Goal: Check status: Check status

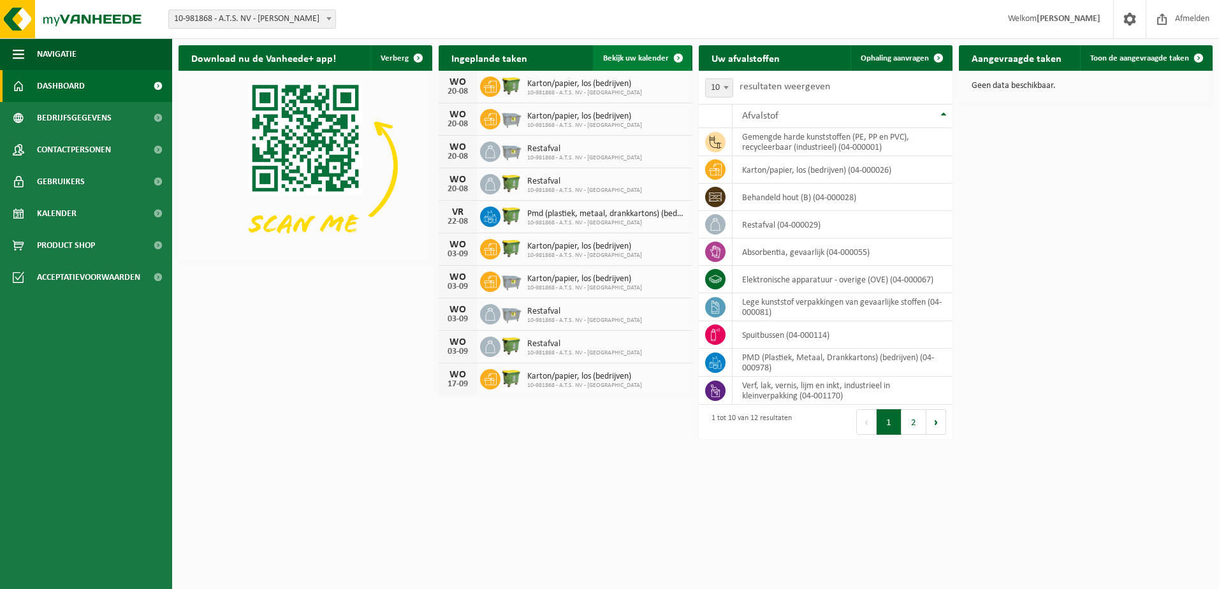
click at [676, 56] on span at bounding box center [677, 57] width 25 height 25
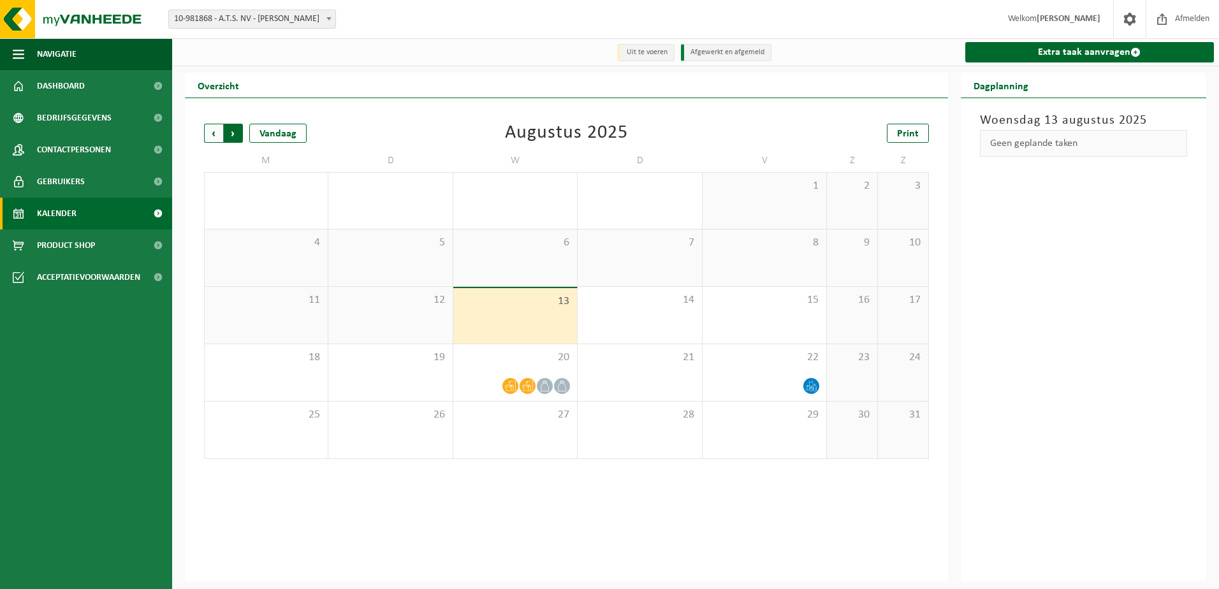
click at [212, 131] on span "Vorige" at bounding box center [213, 133] width 19 height 19
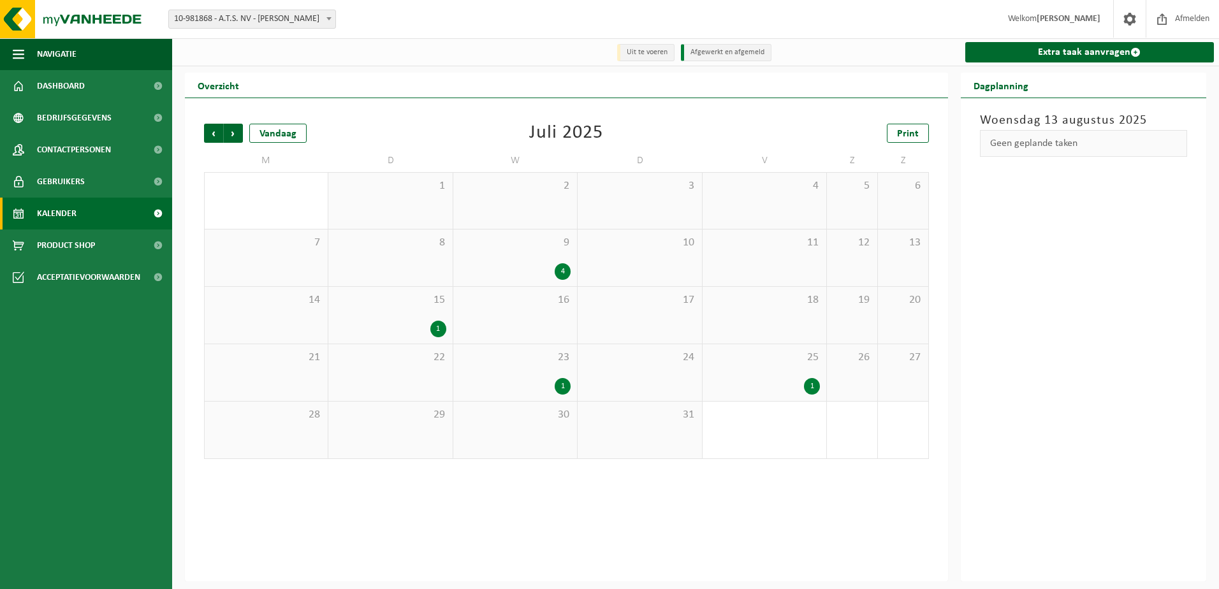
click at [560, 381] on div "1" at bounding box center [563, 386] width 16 height 17
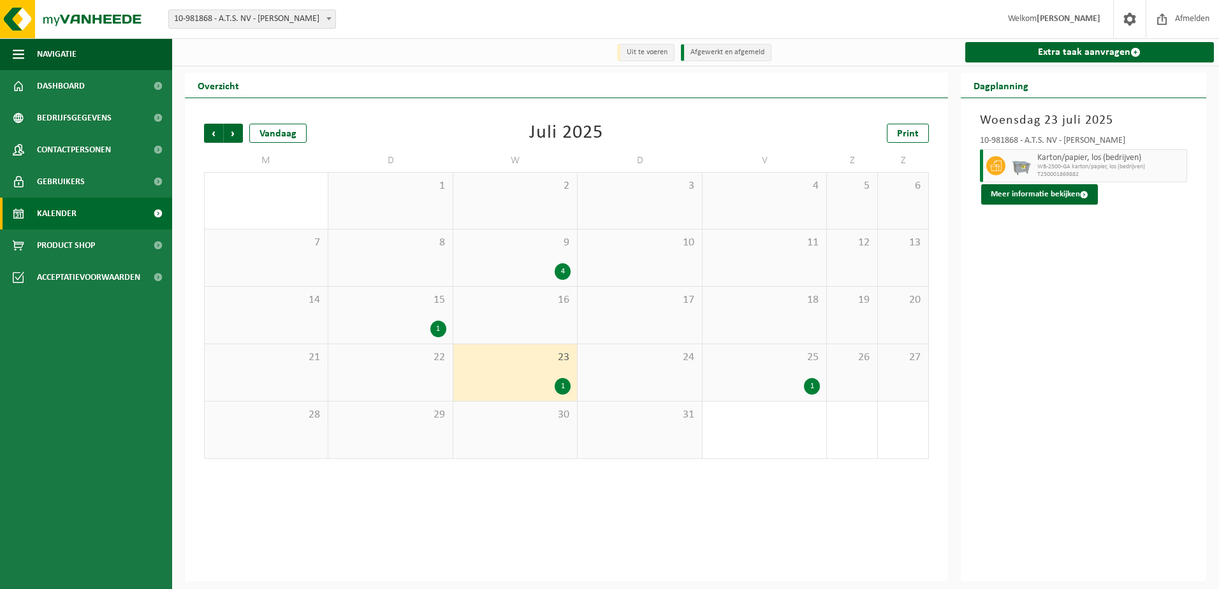
click at [806, 384] on div "1" at bounding box center [812, 386] width 16 height 17
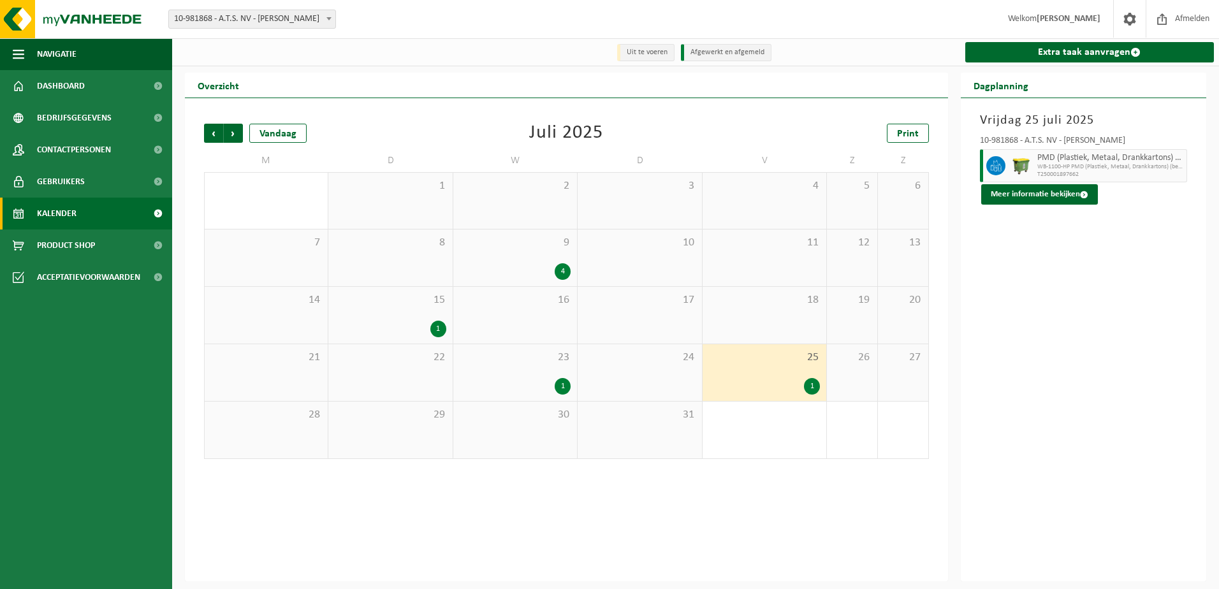
click at [559, 384] on div "1" at bounding box center [563, 386] width 16 height 17
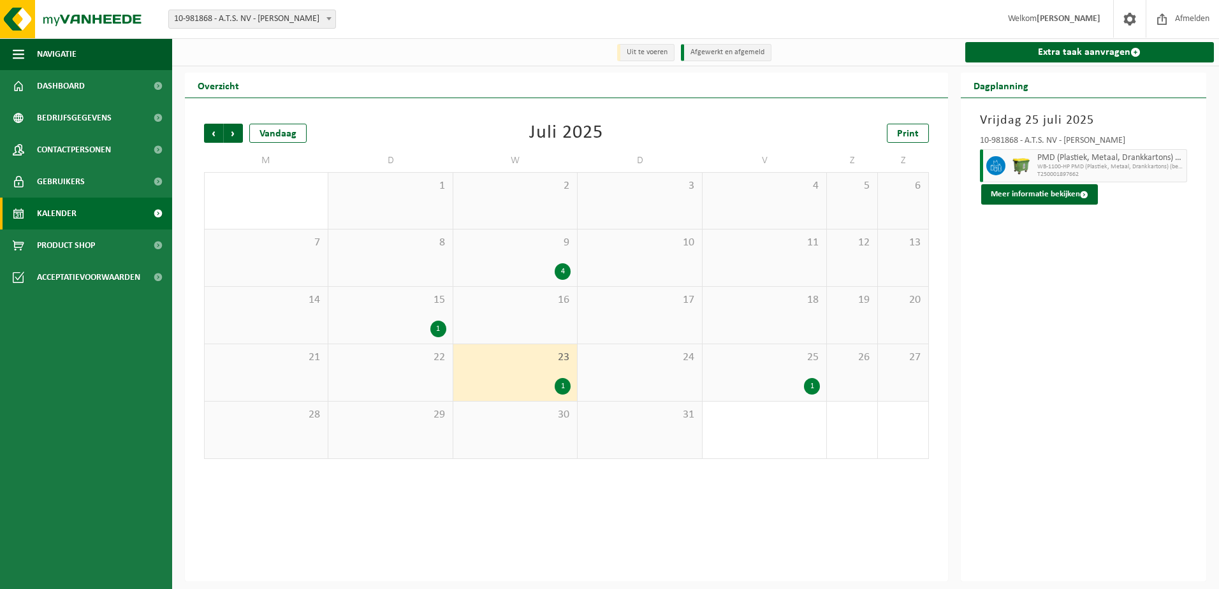
click at [560, 384] on div "1" at bounding box center [563, 386] width 16 height 17
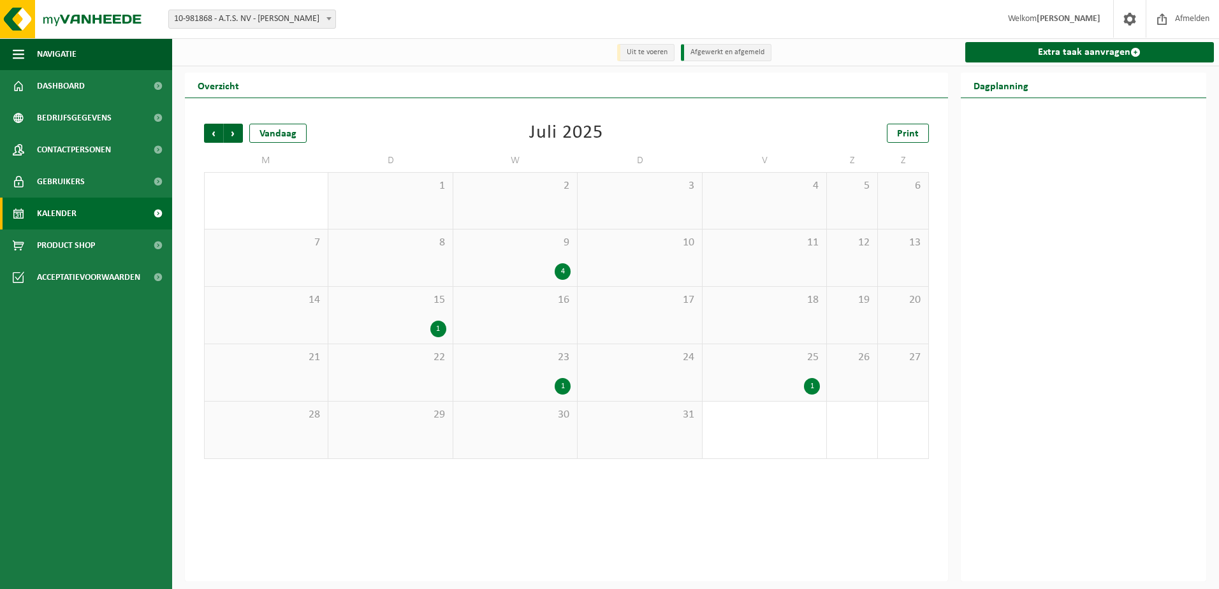
click at [560, 384] on div "1" at bounding box center [563, 386] width 16 height 17
click at [562, 388] on div "1" at bounding box center [563, 386] width 16 height 17
click at [518, 385] on div "1" at bounding box center [515, 386] width 111 height 17
click at [412, 317] on div "15 1" at bounding box center [390, 315] width 124 height 57
click at [519, 389] on div "1" at bounding box center [515, 386] width 111 height 17
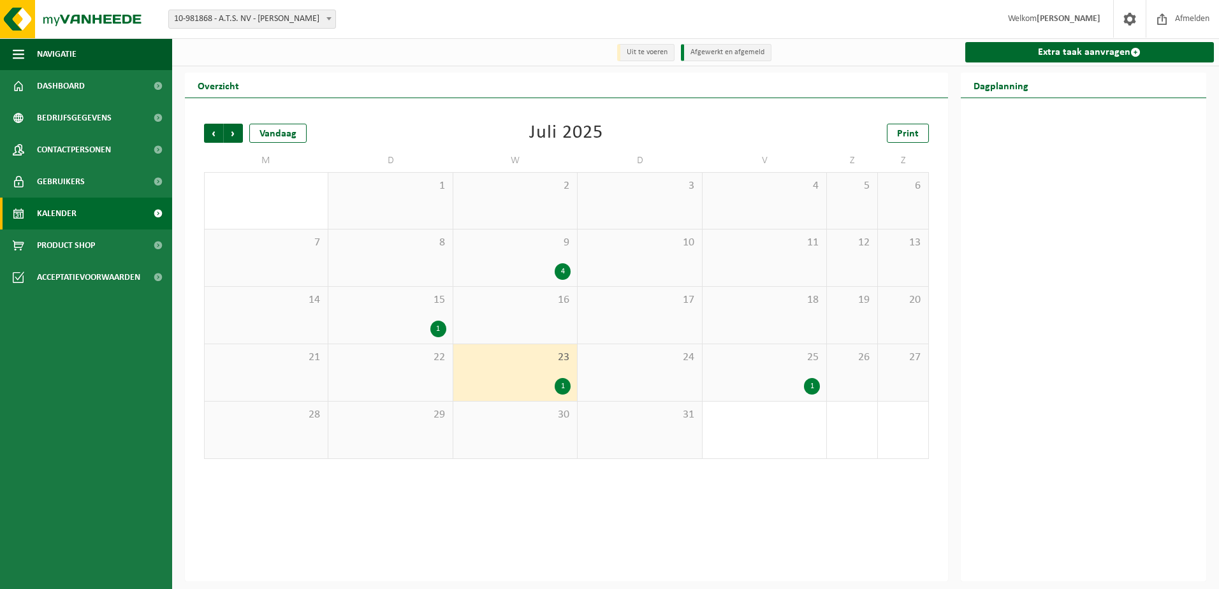
click at [765, 393] on div "1" at bounding box center [764, 386] width 111 height 17
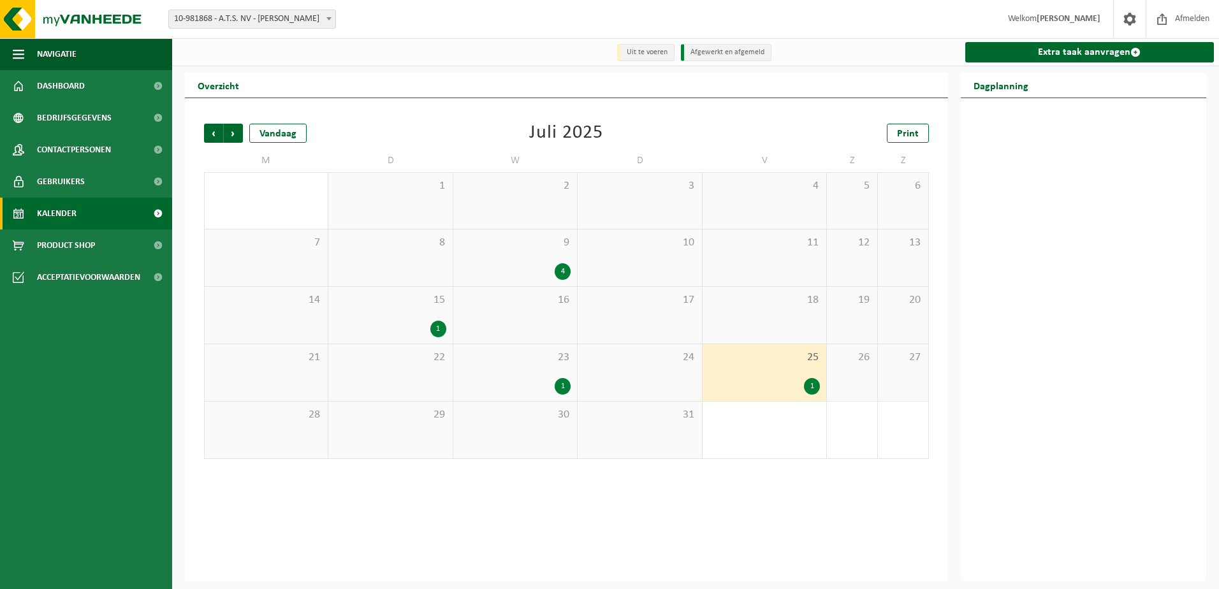
click at [808, 386] on div "1" at bounding box center [812, 386] width 16 height 17
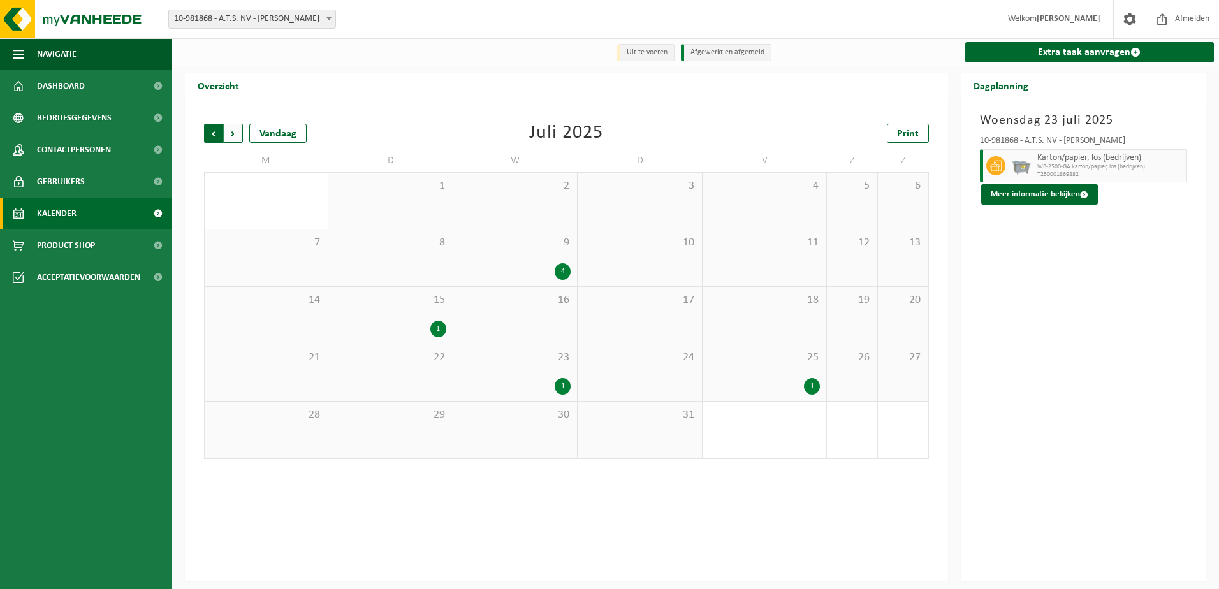
click at [235, 138] on span "Volgende" at bounding box center [233, 133] width 19 height 19
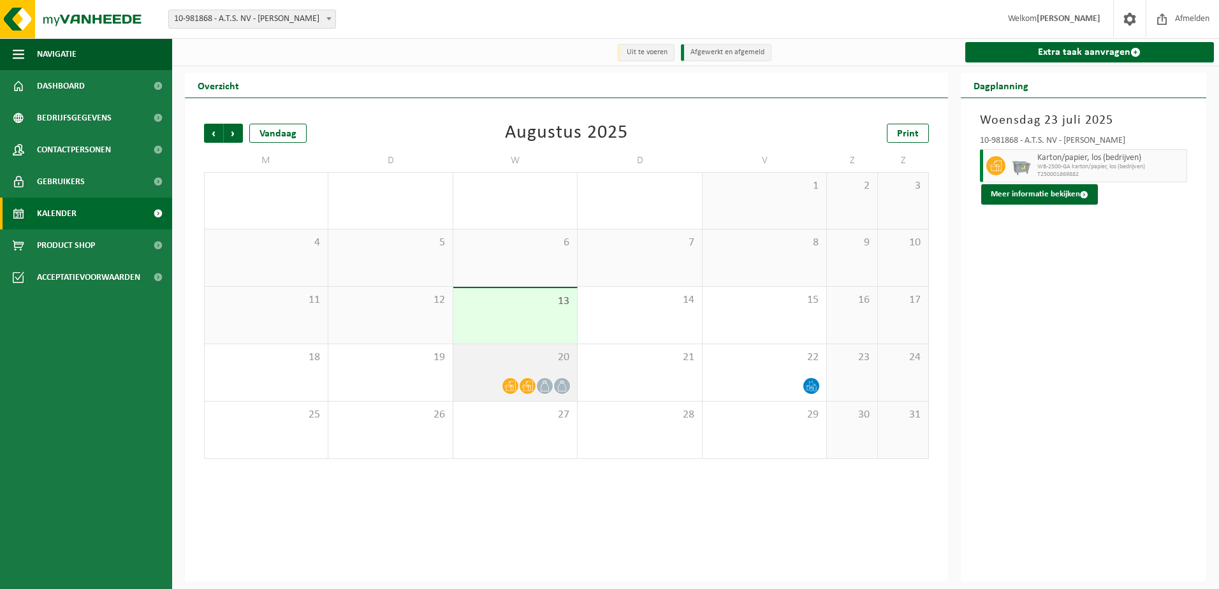
click at [530, 381] on span at bounding box center [527, 386] width 16 height 16
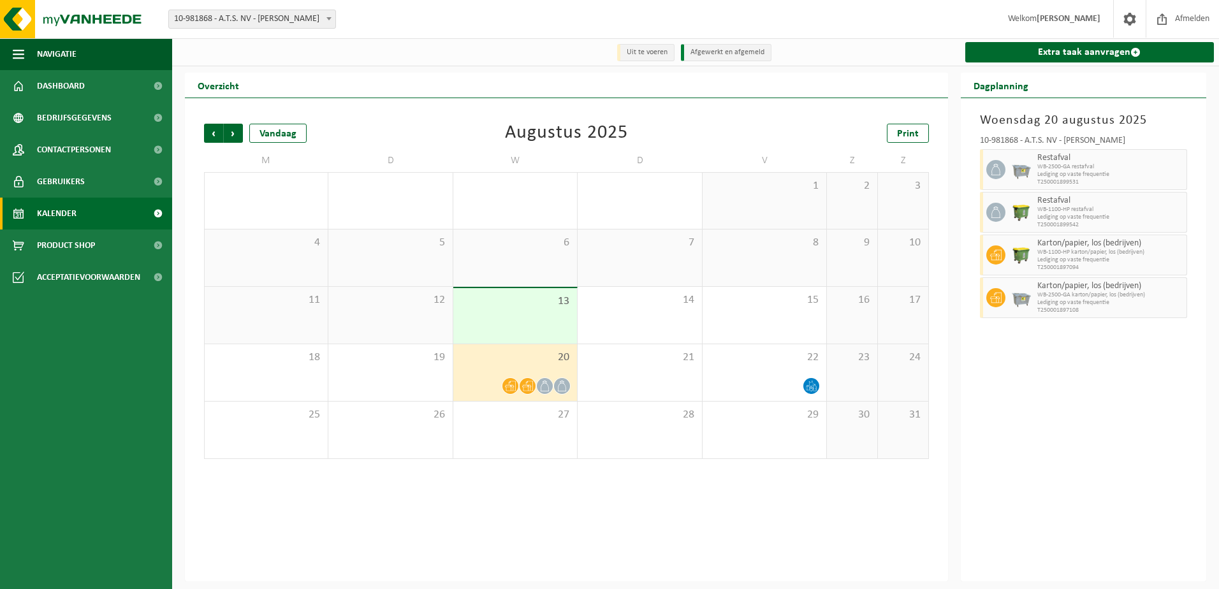
click at [543, 261] on div "6" at bounding box center [515, 257] width 124 height 57
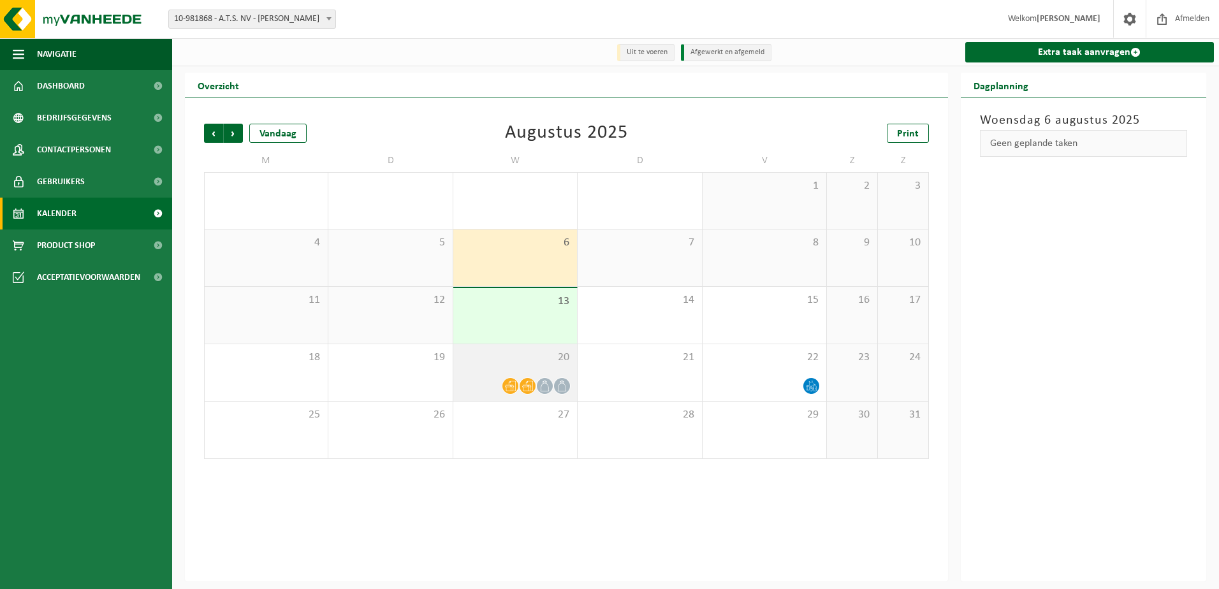
click at [540, 391] on icon at bounding box center [544, 386] width 11 height 11
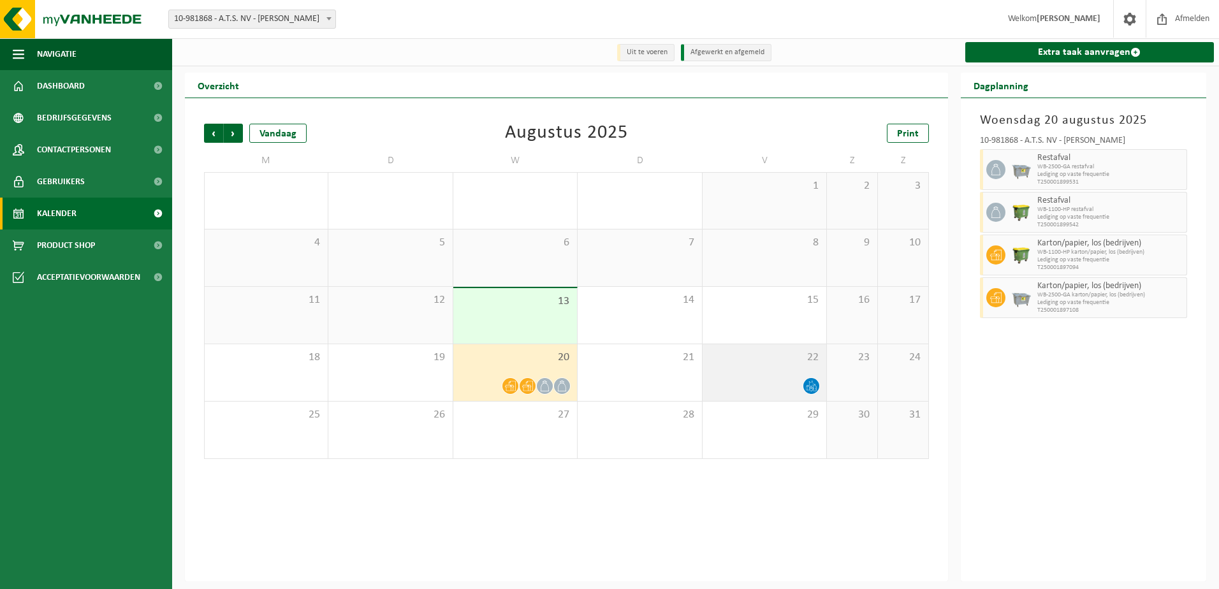
click at [771, 372] on div "22" at bounding box center [764, 372] width 124 height 57
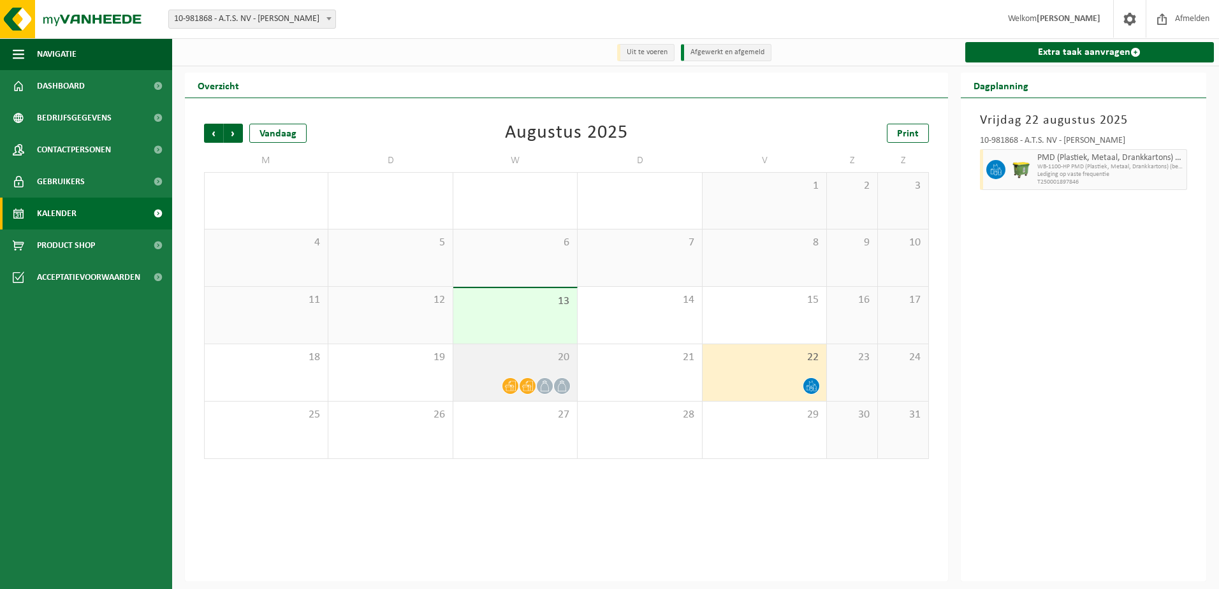
click at [544, 379] on span at bounding box center [545, 386] width 16 height 16
